Goal: Check status: Check status

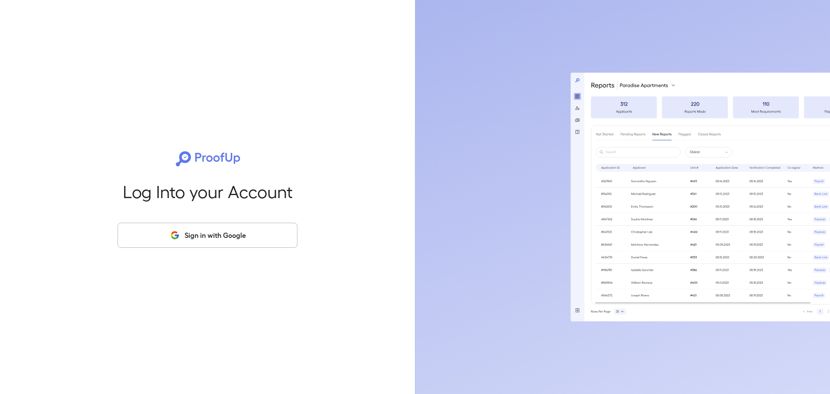
click at [268, 248] on div "Log Into your Account Sign in with Google" at bounding box center [207, 197] width 387 height 394
click at [262, 240] on button "Sign in with Google" at bounding box center [208, 235] width 180 height 25
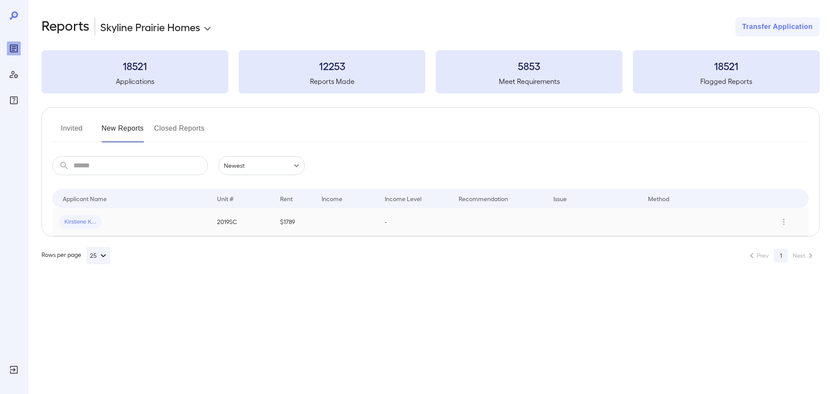
click at [254, 223] on td "2019SC" at bounding box center [241, 222] width 63 height 28
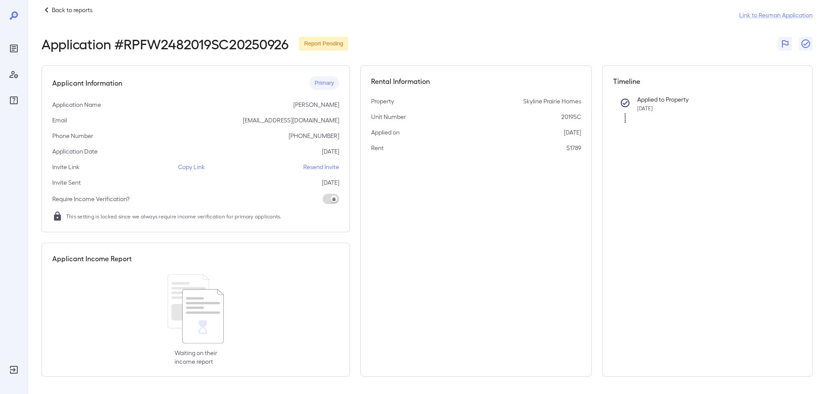
scroll to position [12, 0]
click at [67, 13] on p "Back to reports" at bounding box center [72, 10] width 41 height 9
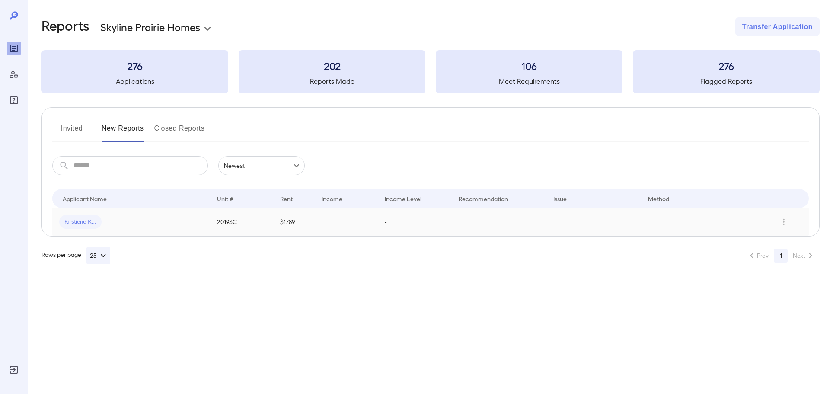
click at [297, 225] on td "$1789" at bounding box center [293, 222] width 41 height 28
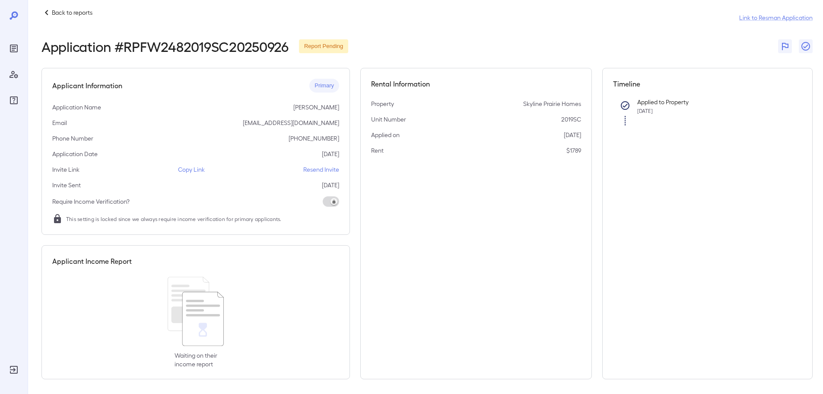
scroll to position [13, 0]
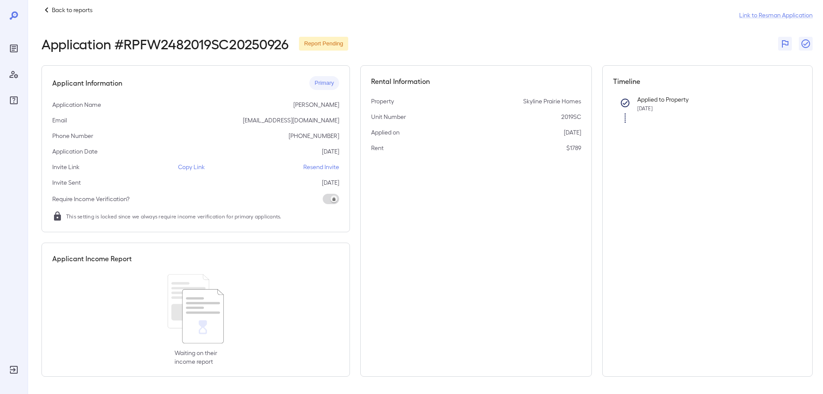
click at [219, 314] on icon at bounding box center [196, 308] width 56 height 69
click at [144, 303] on div "Waiting on their income report" at bounding box center [195, 320] width 287 height 92
click at [77, 10] on p "Back to reports" at bounding box center [72, 10] width 41 height 9
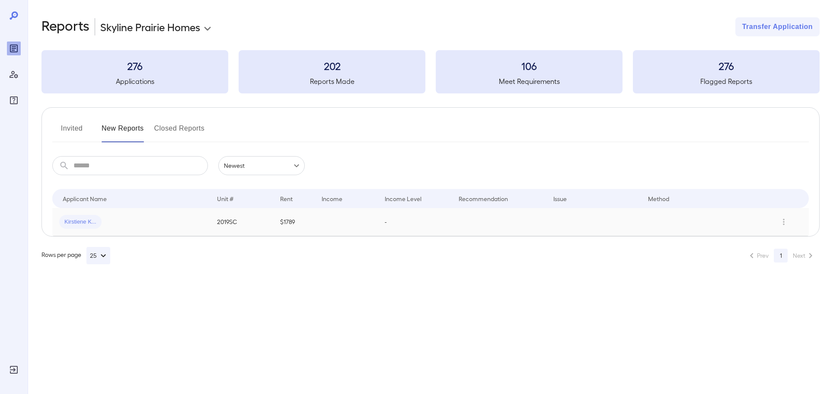
click at [366, 228] on td at bounding box center [346, 222] width 63 height 28
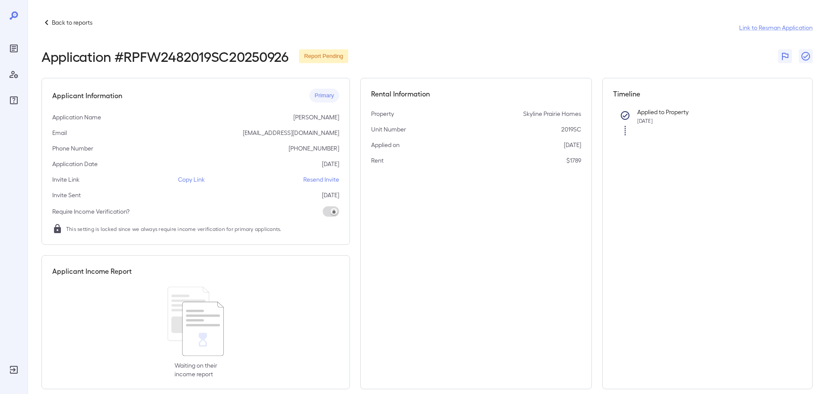
scroll to position [13, 0]
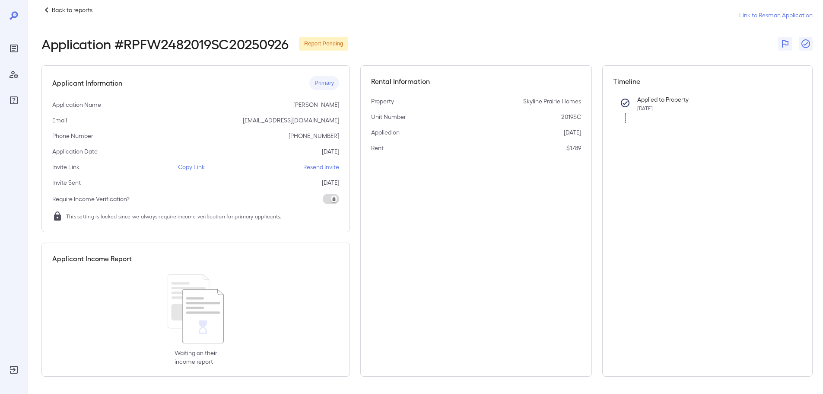
click at [643, 273] on div "Timeline Applied to Property Sep 24, 2025" at bounding box center [708, 220] width 211 height 311
